Goal: Find specific page/section

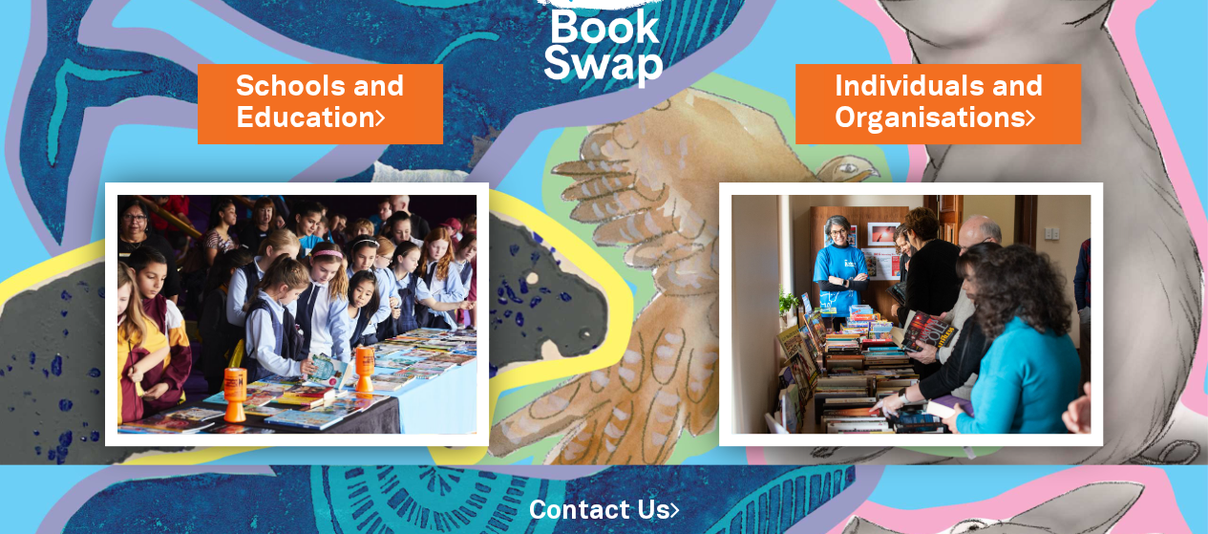
scroll to position [97, 0]
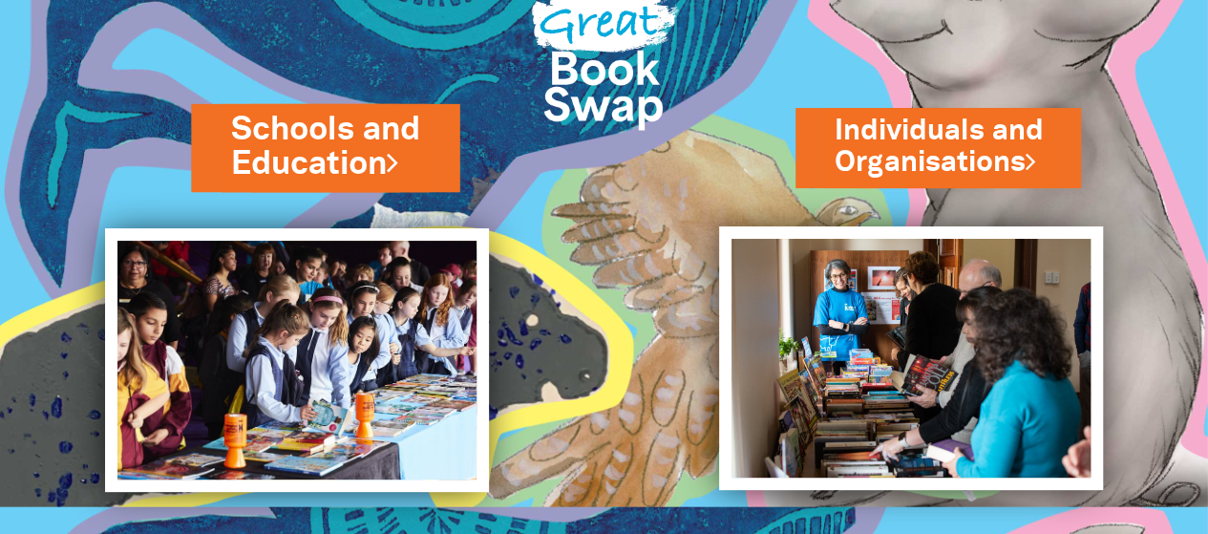
click at [271, 160] on link "Schools and Education" at bounding box center [325, 147] width 188 height 80
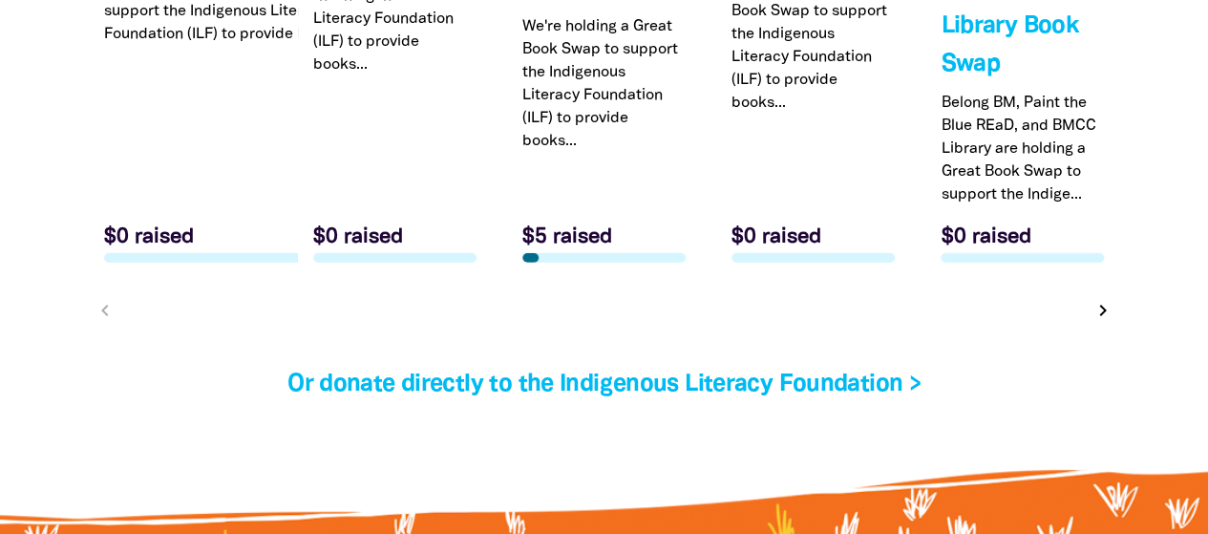
scroll to position [6284, 0]
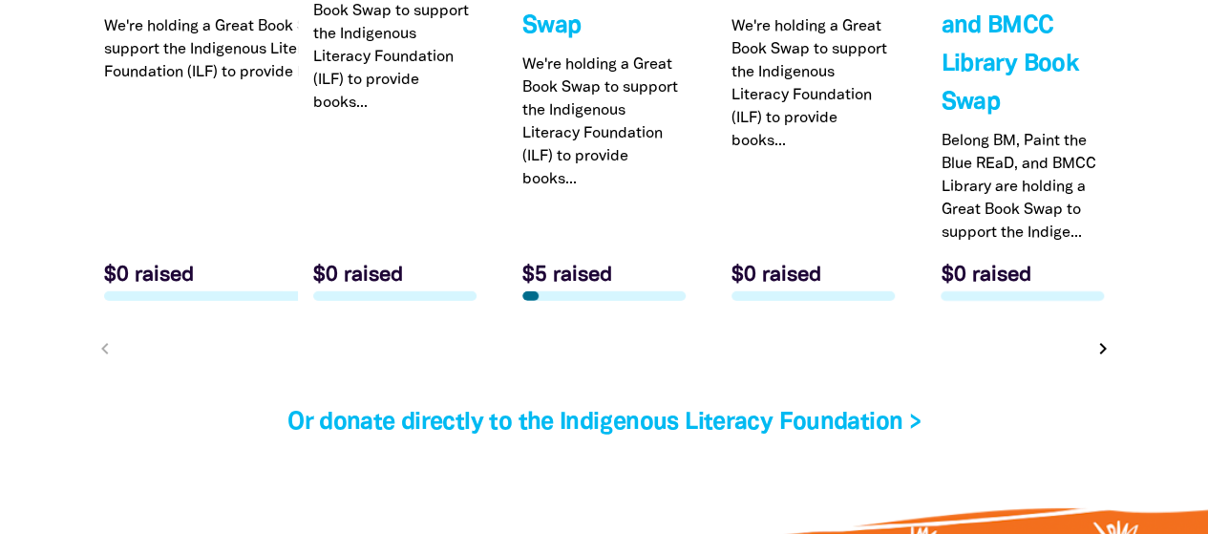
click at [176, 65] on link "Link to [GEOGRAPHIC_DATA][DEMOGRAPHIC_DATA]'s 2025 Great Book Swap!" at bounding box center [186, 0] width 194 height 632
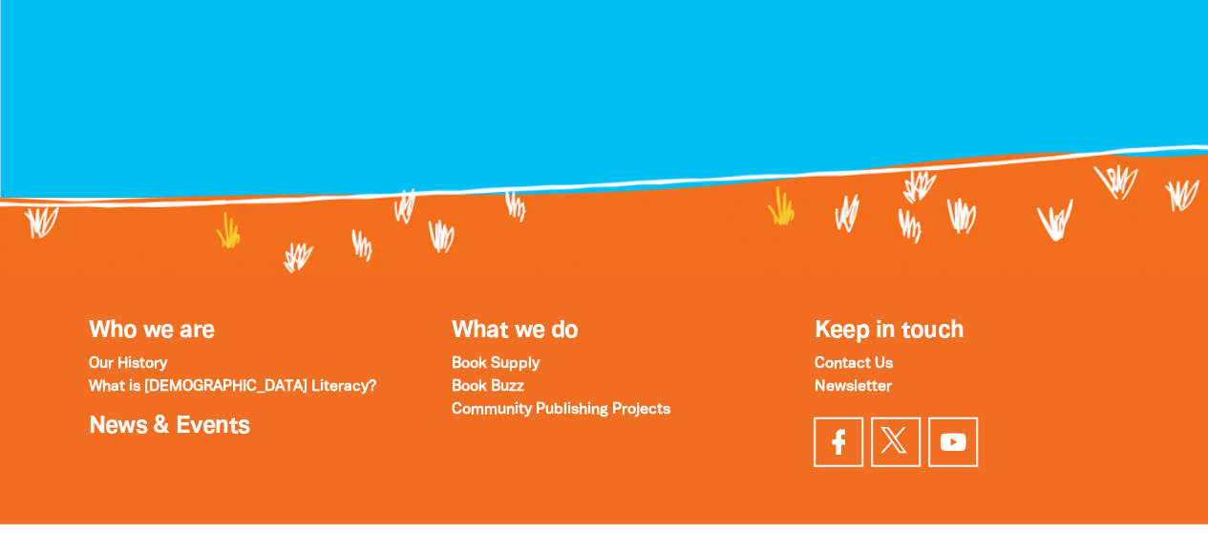
scroll to position [2293, 0]
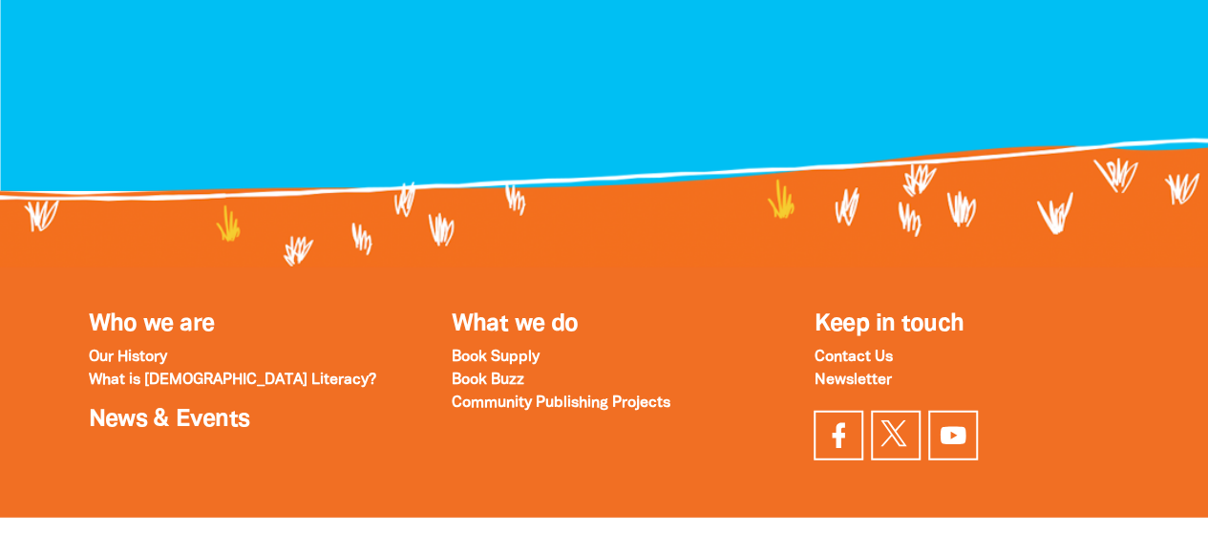
click at [1068, 391] on p "Newsletter" at bounding box center [967, 380] width 306 height 23
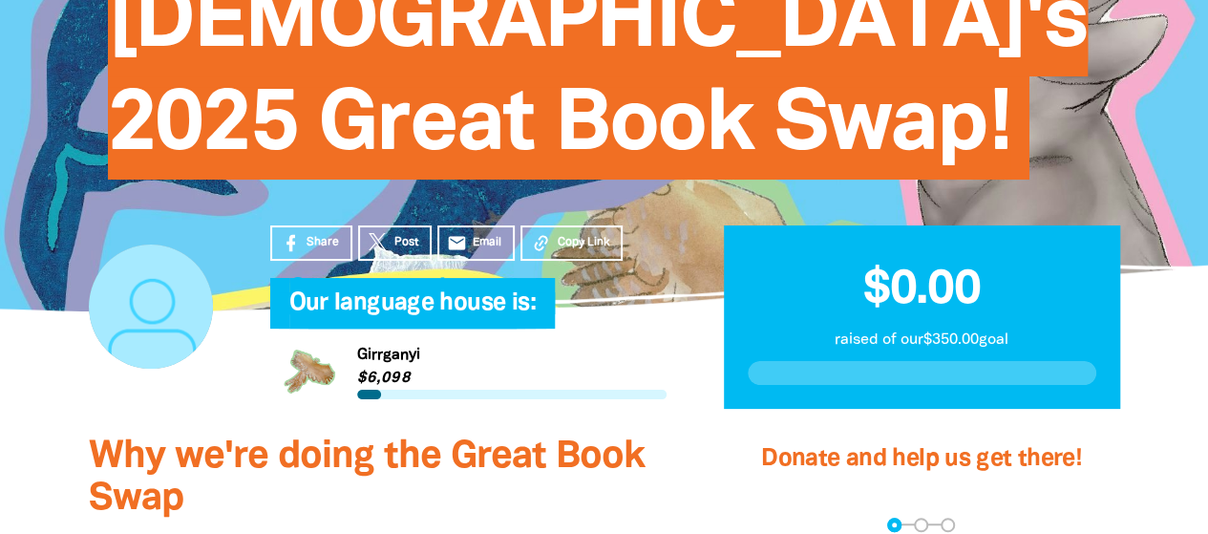
scroll to position [287, 0]
